Goal: Task Accomplishment & Management: Use online tool/utility

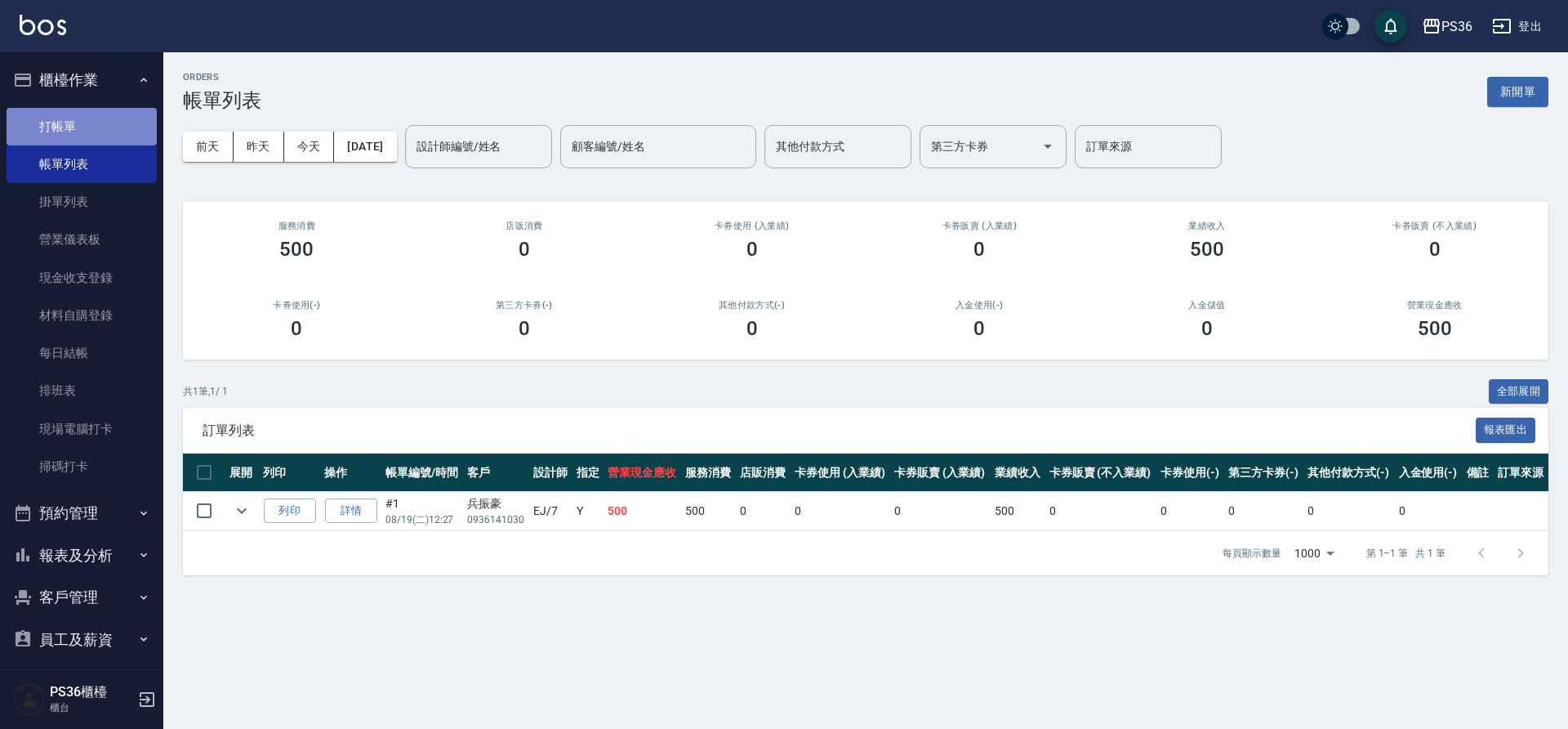
click at [83, 130] on link "打帳單" at bounding box center [82, 126] width 150 height 38
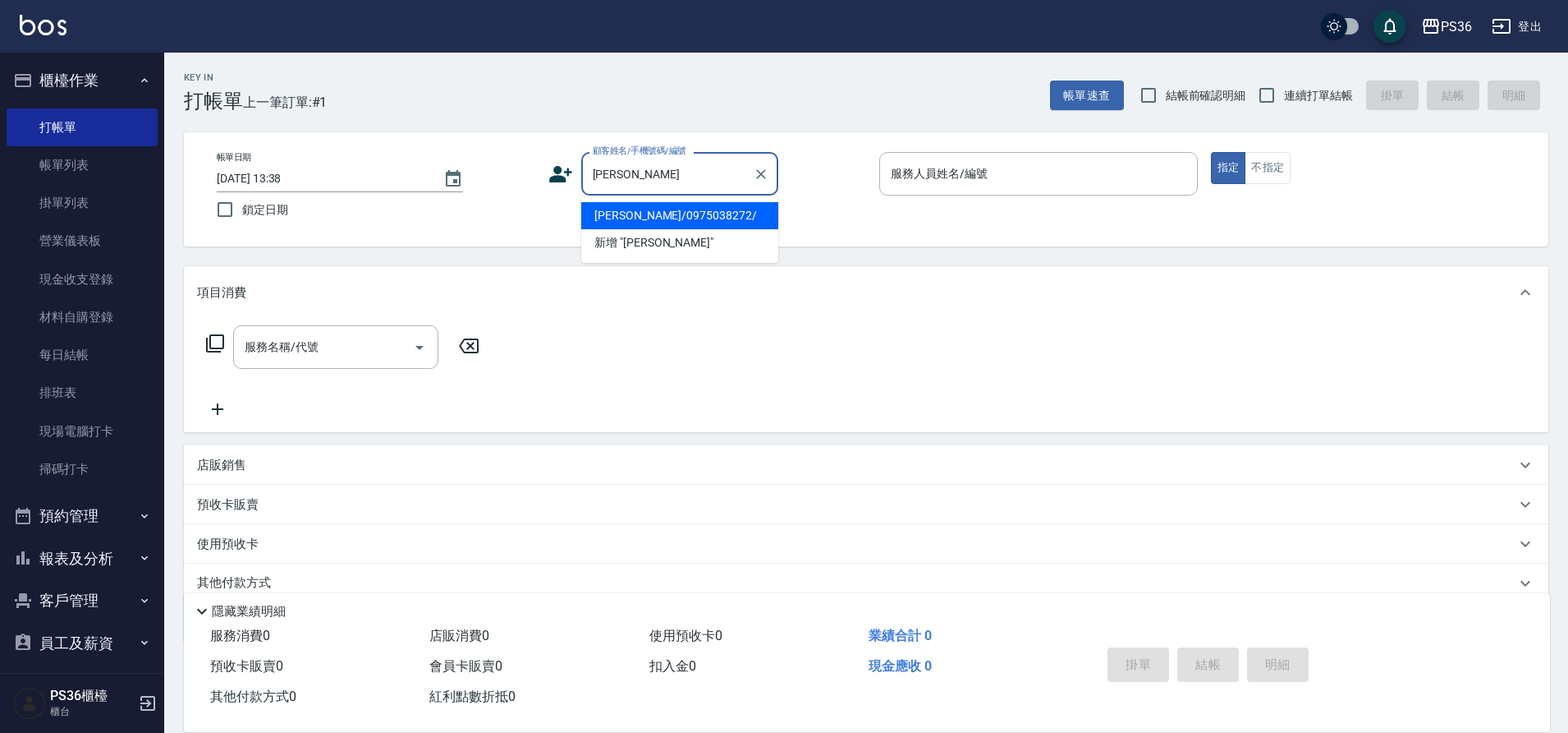
click at [611, 214] on li "[PERSON_NAME]/0975038272/" at bounding box center [679, 215] width 197 height 27
type input "[PERSON_NAME]/0975038272/"
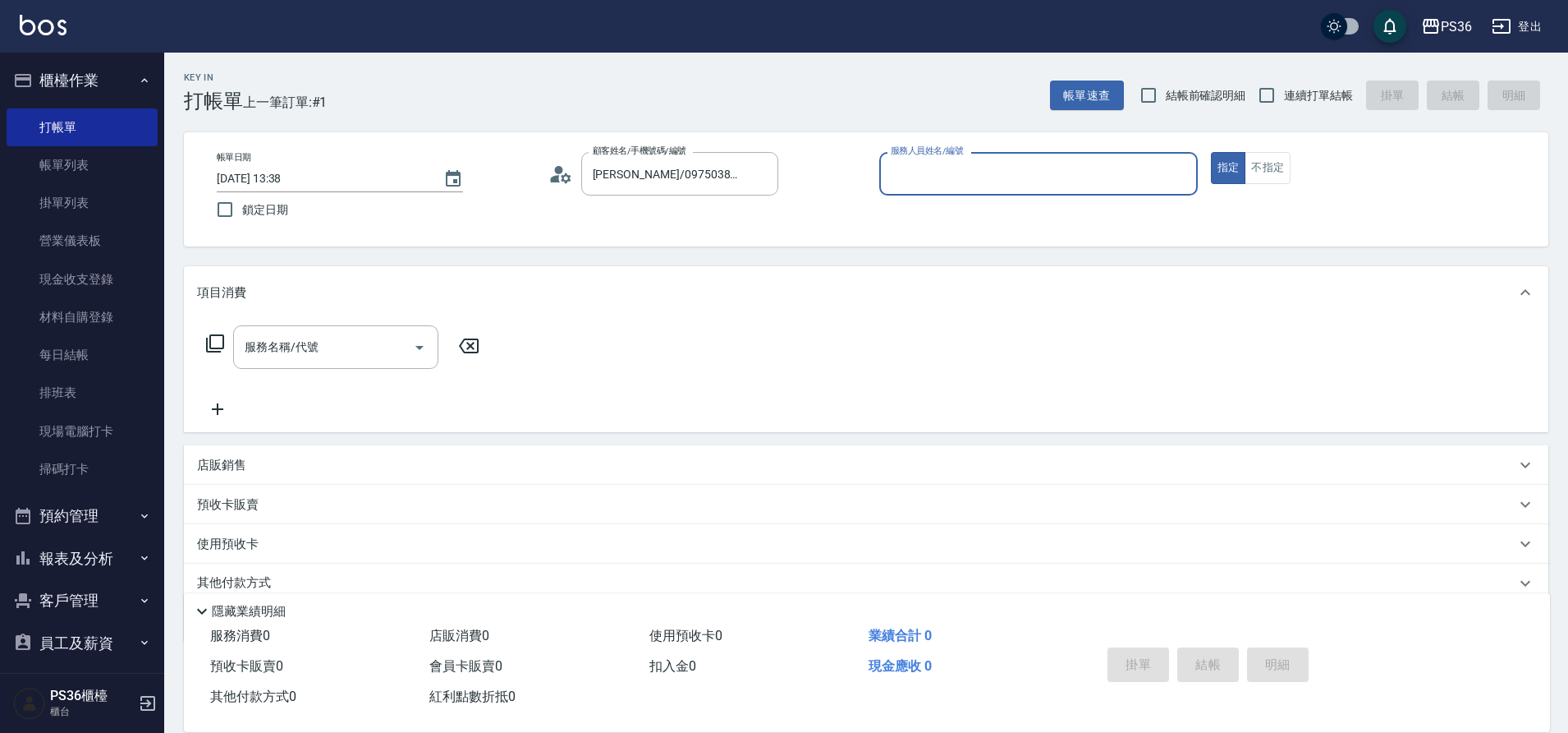
type input "Ruby-4"
click at [300, 306] on div "項目消費" at bounding box center [866, 292] width 1365 height 52
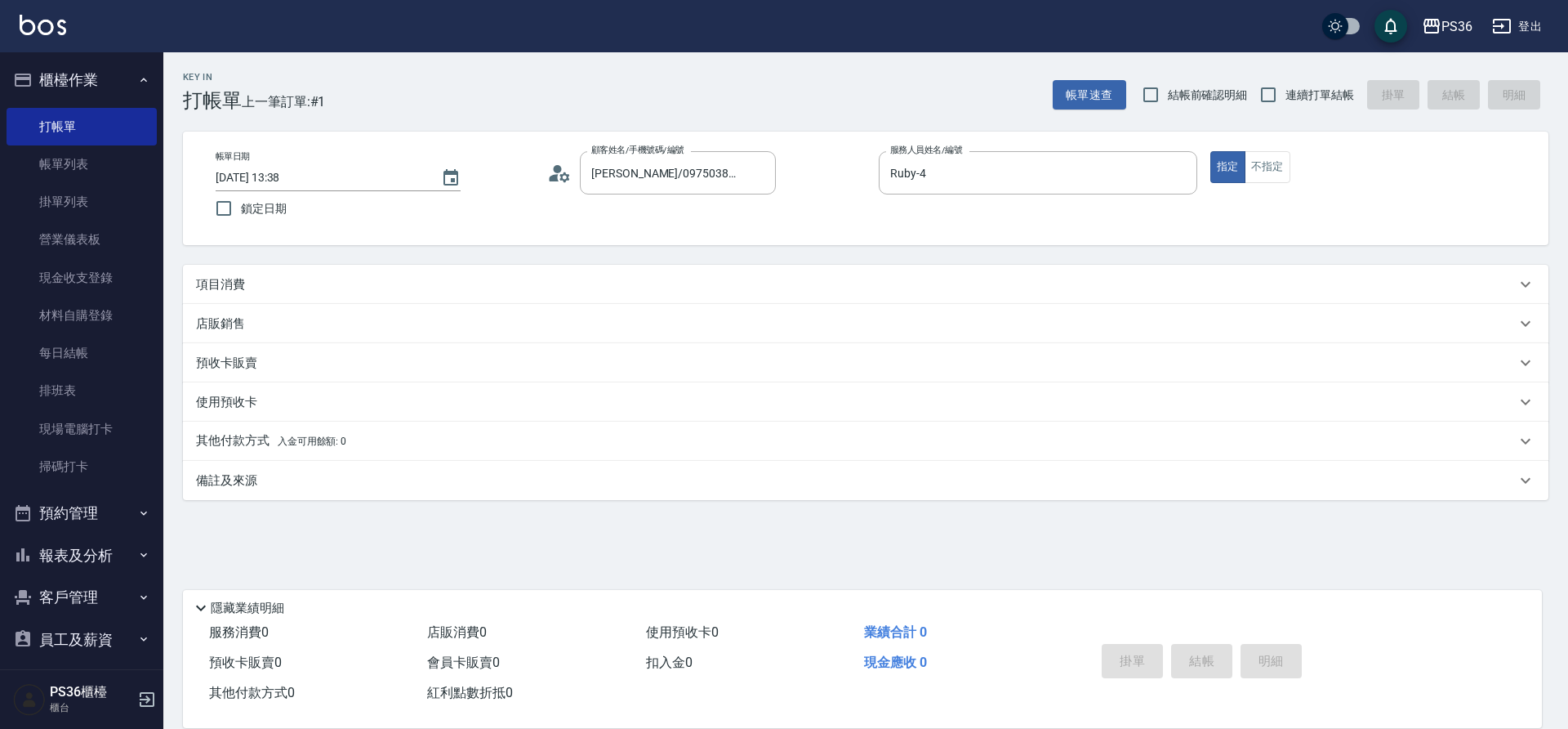
click at [295, 271] on div "項目消費" at bounding box center [866, 284] width 1366 height 39
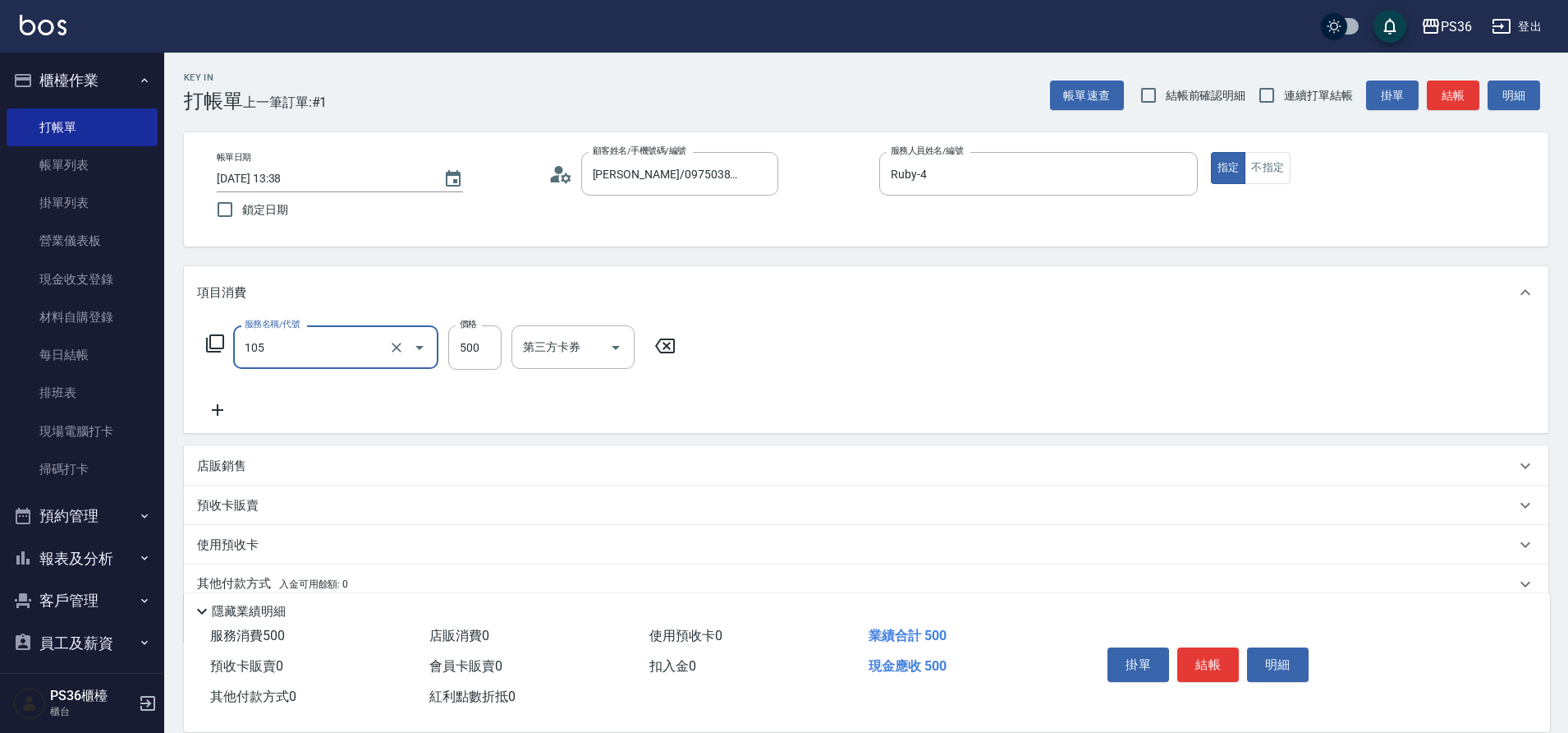
type input "A級單剪(105)"
click at [222, 409] on icon at bounding box center [217, 409] width 41 height 19
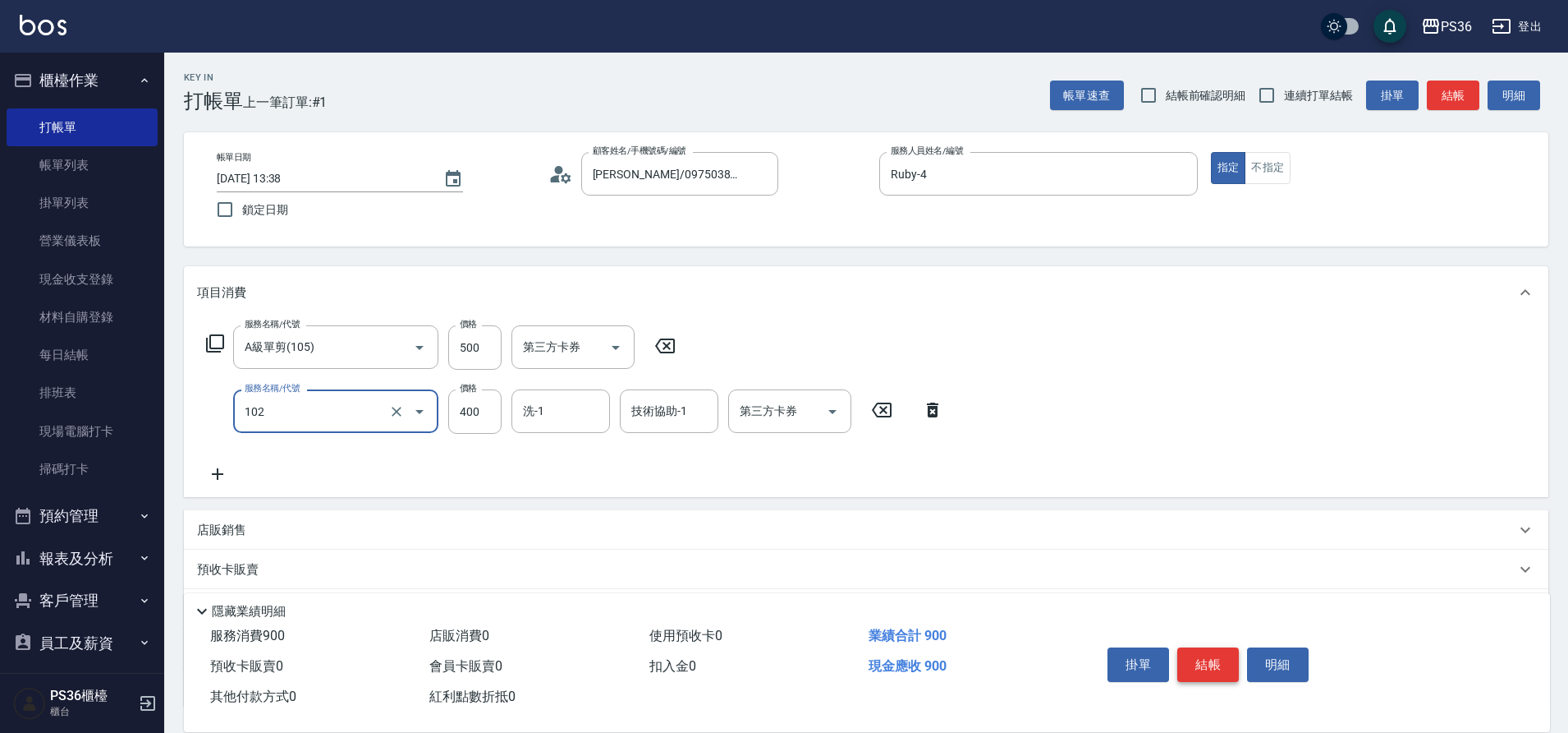
type input "精油洗髮(102)"
click at [1192, 661] on button "結帳" at bounding box center [1208, 664] width 62 height 34
